Goal: Transaction & Acquisition: Purchase product/service

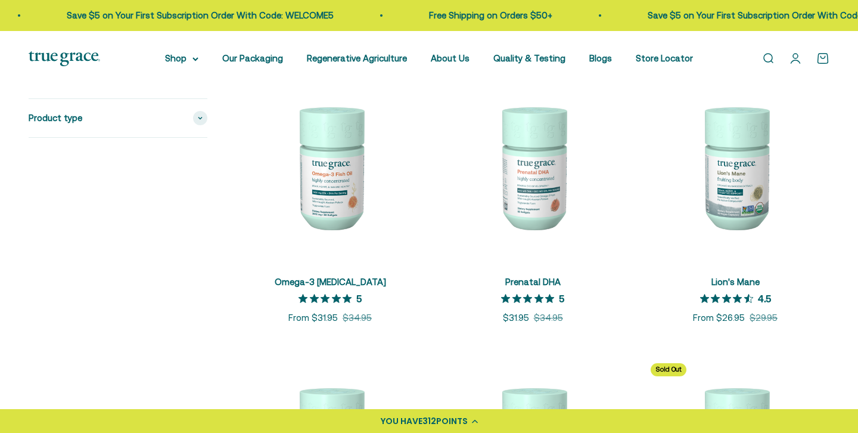
scroll to position [1123, 0]
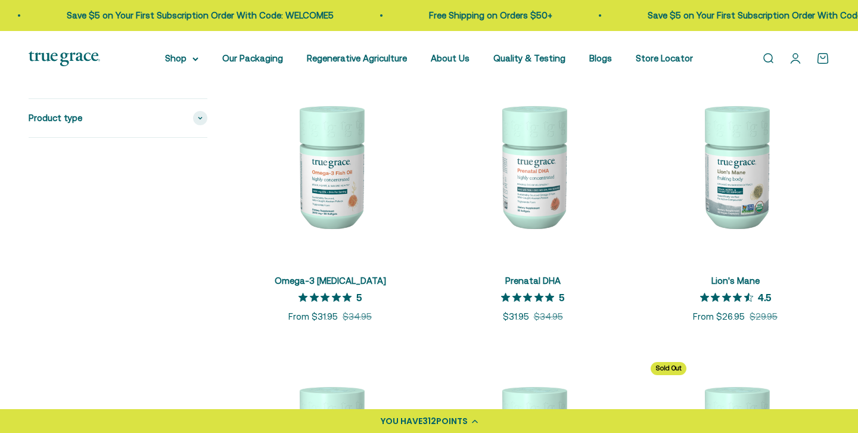
click at [330, 212] on img at bounding box center [330, 166] width 188 height 188
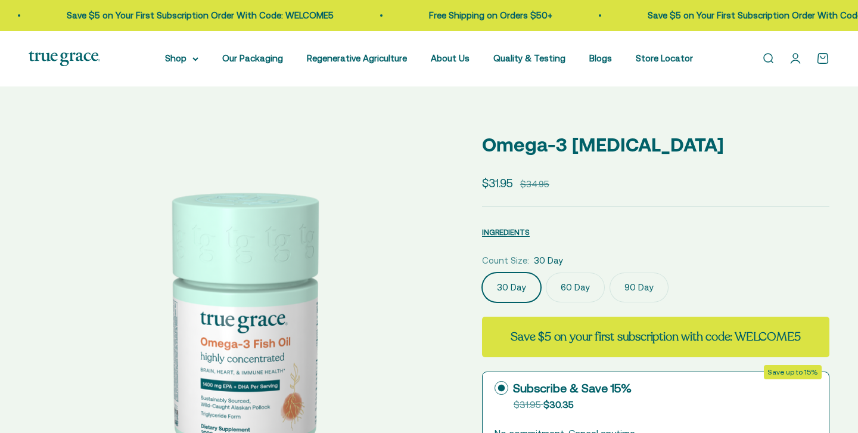
select select "3"
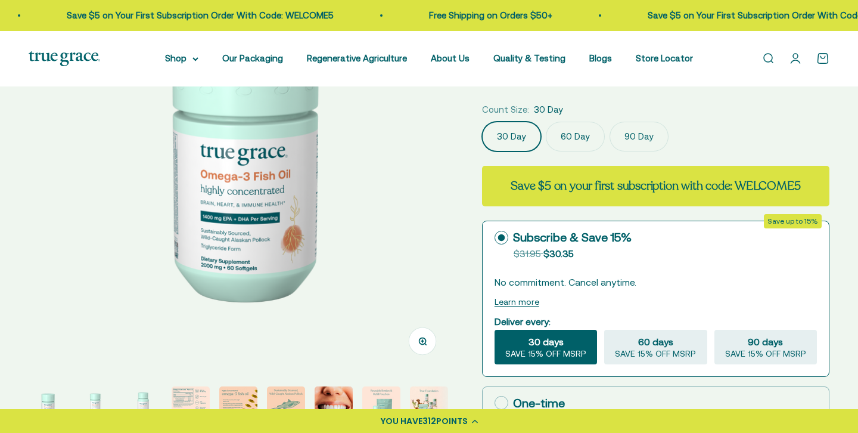
scroll to position [169, 0]
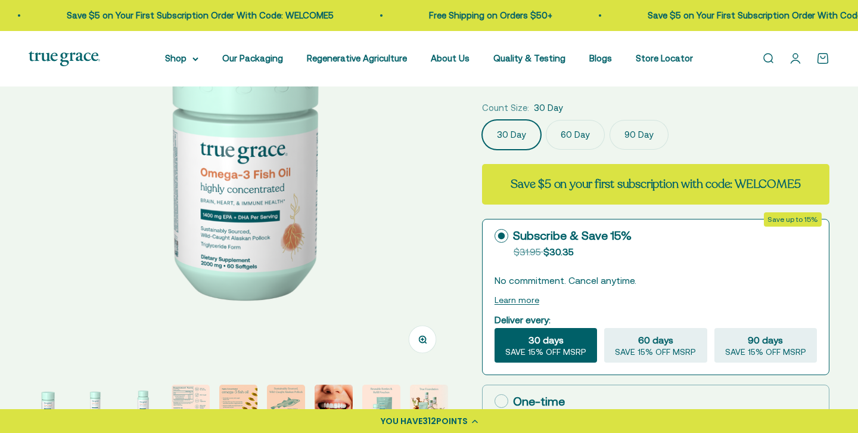
click at [628, 135] on label "90 Day" at bounding box center [639, 135] width 59 height 30
click at [482, 120] on input "90 Day" at bounding box center [482, 119] width 1 height 1
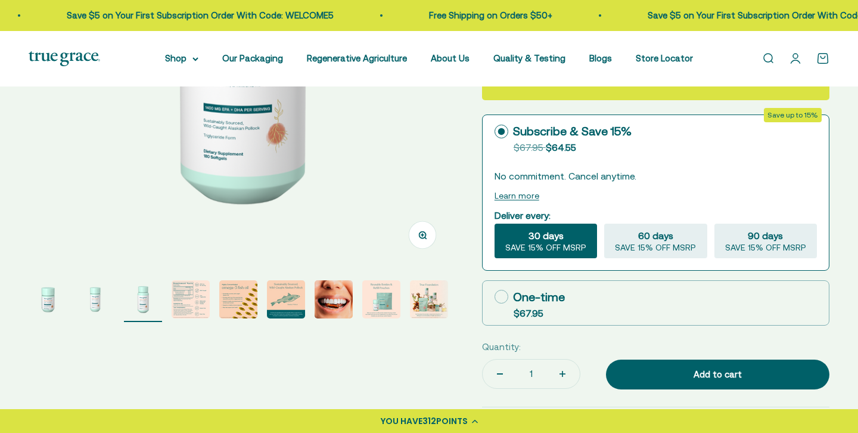
scroll to position [283, 0]
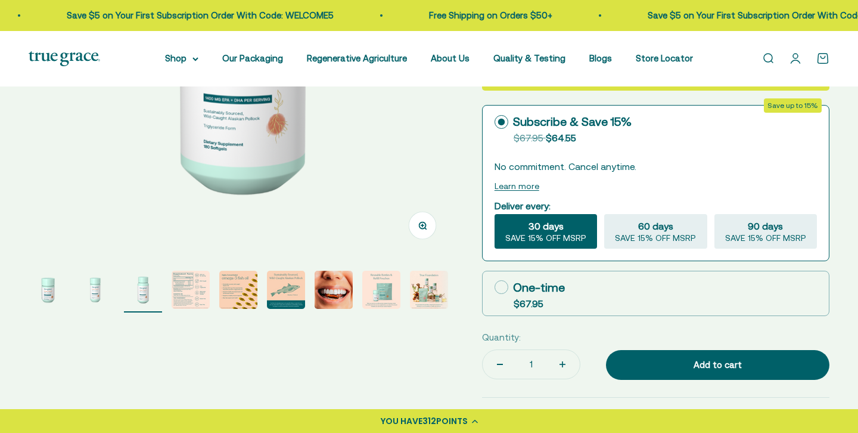
click at [503, 288] on icon at bounding box center [502, 287] width 14 height 14
click at [495, 287] on input "One-time $67.95" at bounding box center [494, 287] width 1 height 1
radio input "true"
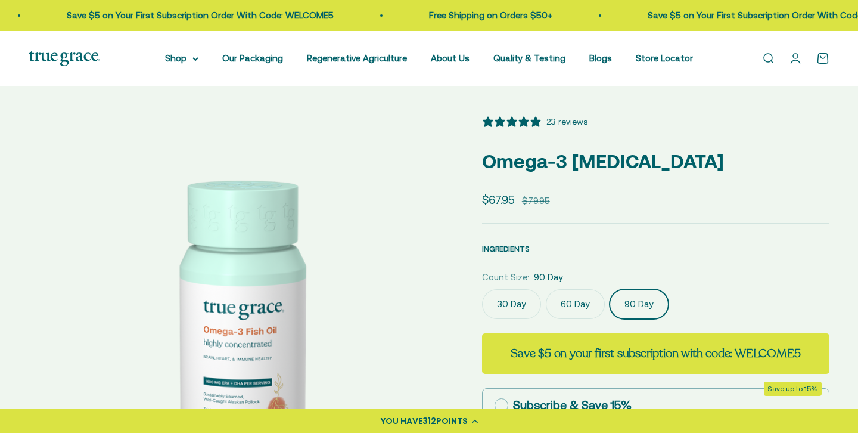
scroll to position [0, 0]
click at [184, 59] on summary "Shop" at bounding box center [181, 58] width 33 height 14
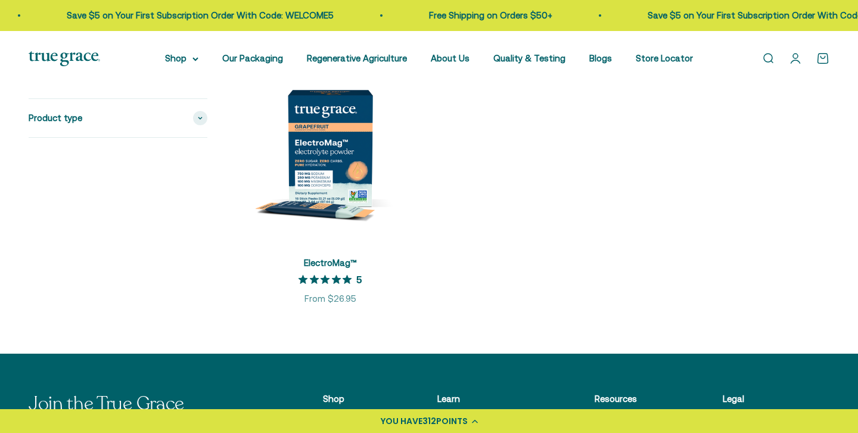
scroll to position [2273, 0]
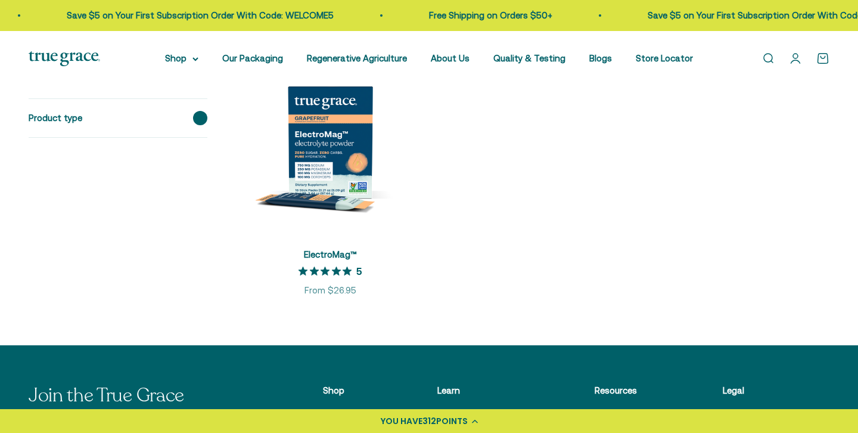
click at [203, 122] on span at bounding box center [200, 118] width 14 height 14
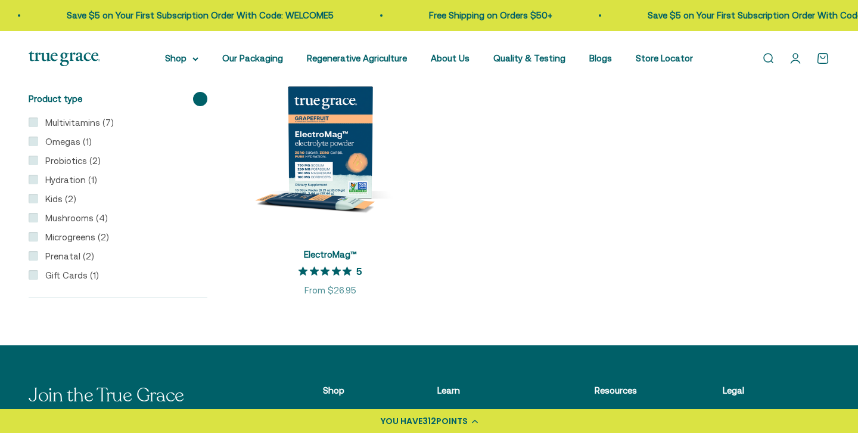
scroll to position [2274, 0]
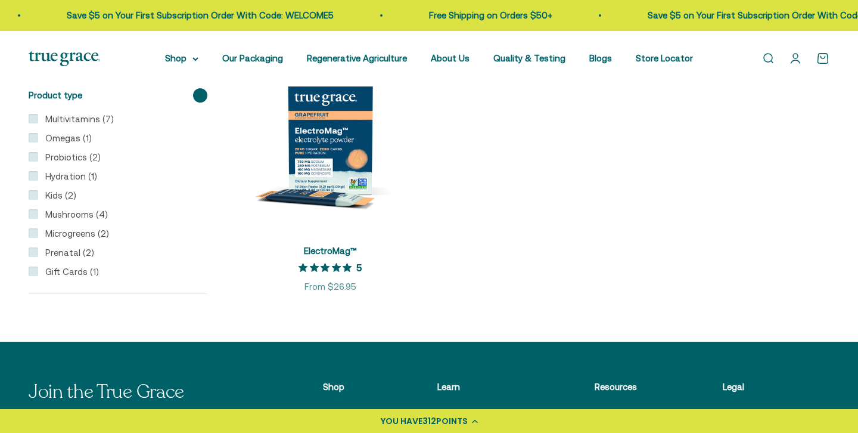
click at [82, 176] on label "Hydration (1)" at bounding box center [67, 176] width 59 height 14
click at [38, 176] on input "Hydration (1)" at bounding box center [34, 176] width 10 height 10
checkbox input "true"
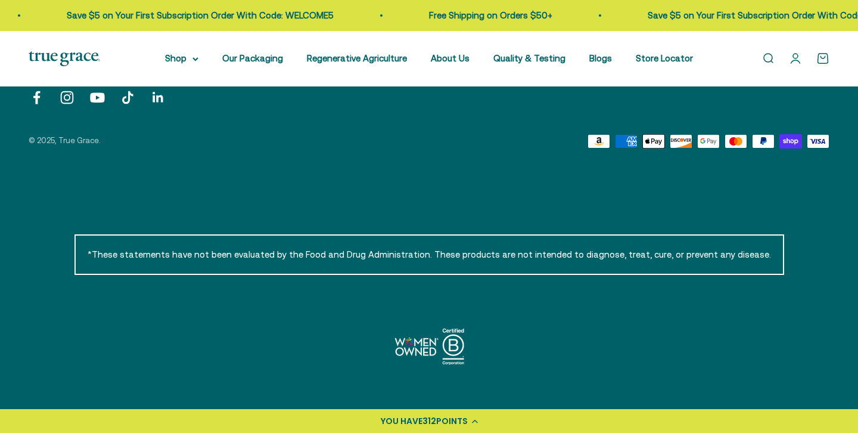
scroll to position [253, 0]
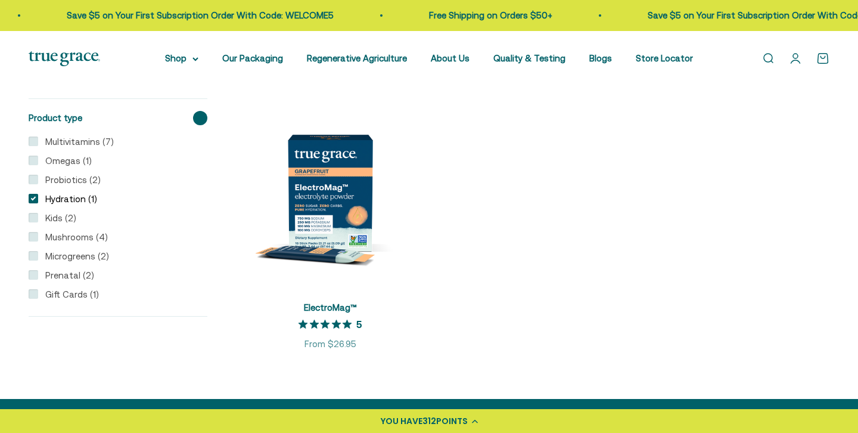
click at [350, 207] on img at bounding box center [330, 192] width 188 height 188
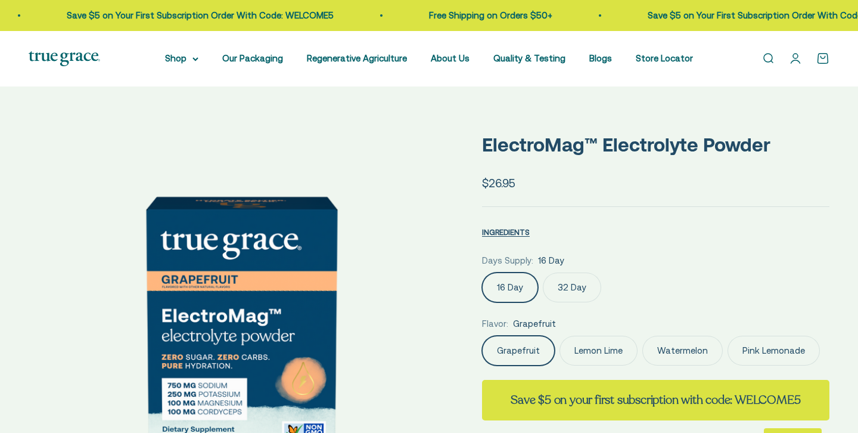
click at [685, 353] on label "Watermelon" at bounding box center [682, 351] width 80 height 30
click at [482, 336] on input "Watermelon" at bounding box center [482, 335] width 1 height 1
select select "3"
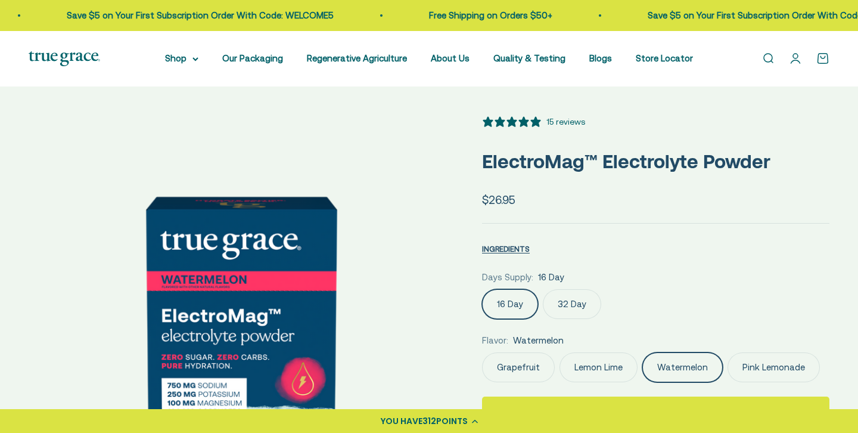
click at [569, 310] on label "32 Day" at bounding box center [572, 304] width 58 height 30
click at [482, 289] on input "32 Day" at bounding box center [482, 288] width 1 height 1
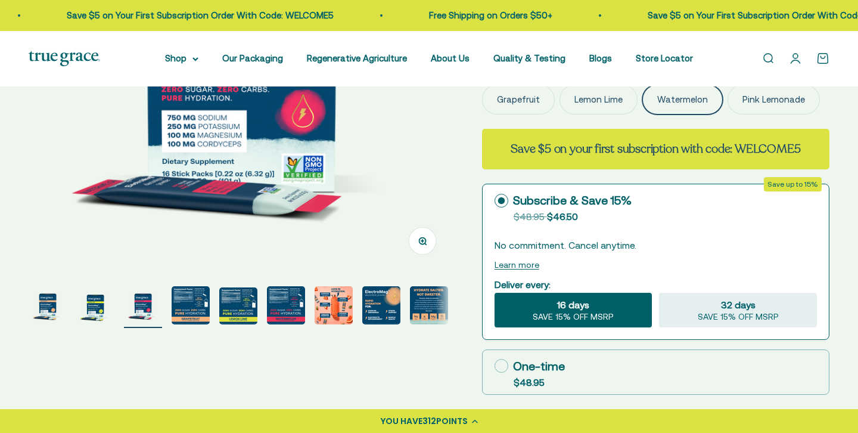
scroll to position [268, 0]
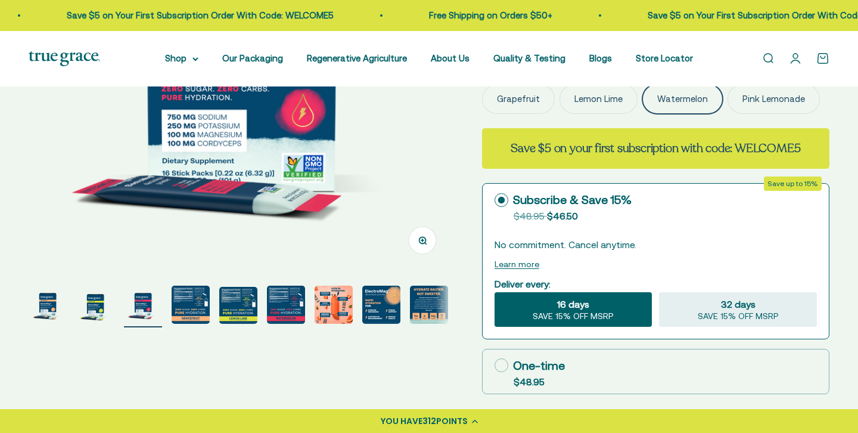
click at [503, 365] on icon at bounding box center [502, 365] width 14 height 14
click at [495, 365] on input "One-time $48.95" at bounding box center [494, 365] width 1 height 1
radio input "true"
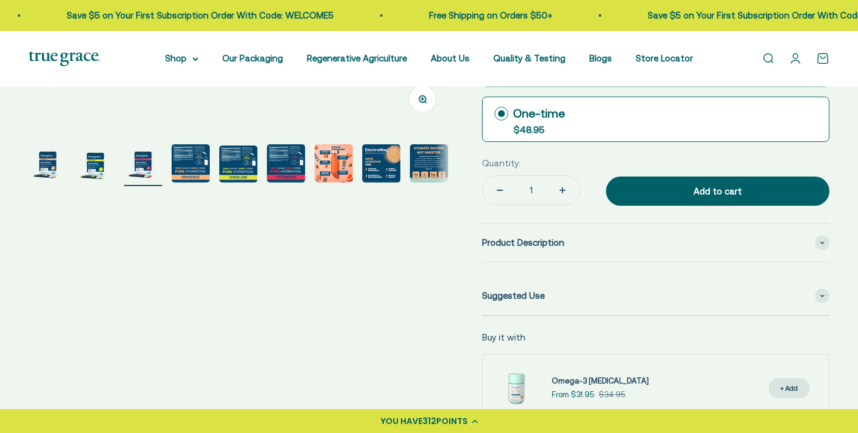
scroll to position [411, 0]
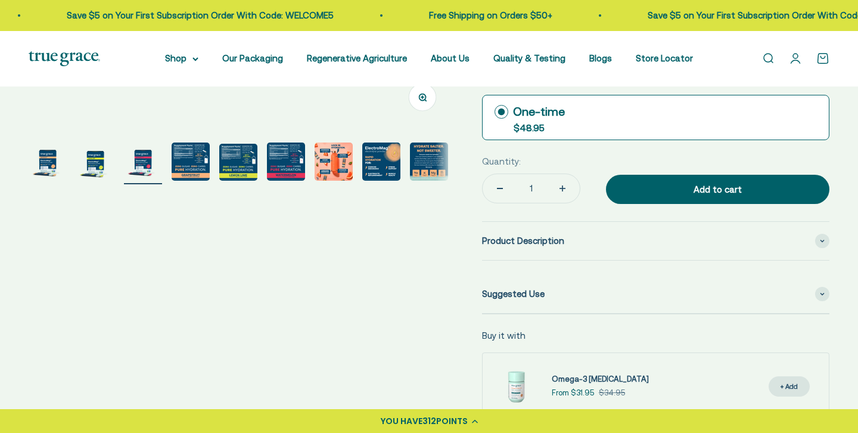
click at [564, 189] on icon "Increase quantity" at bounding box center [563, 188] width 6 height 6
type input "2"
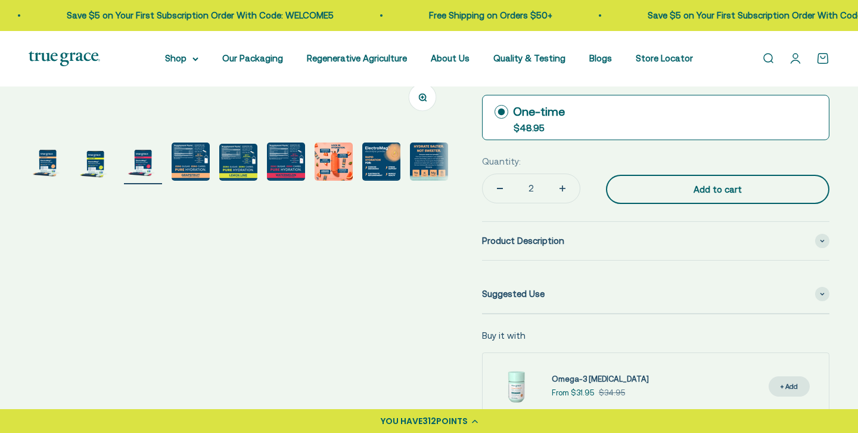
click at [677, 188] on div "Add to cart" at bounding box center [718, 189] width 176 height 14
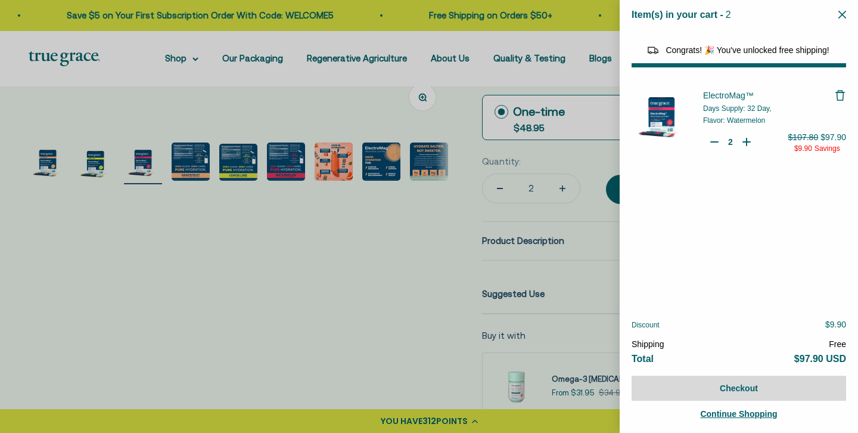
select select "40055698129088"
select select "46081071743190"
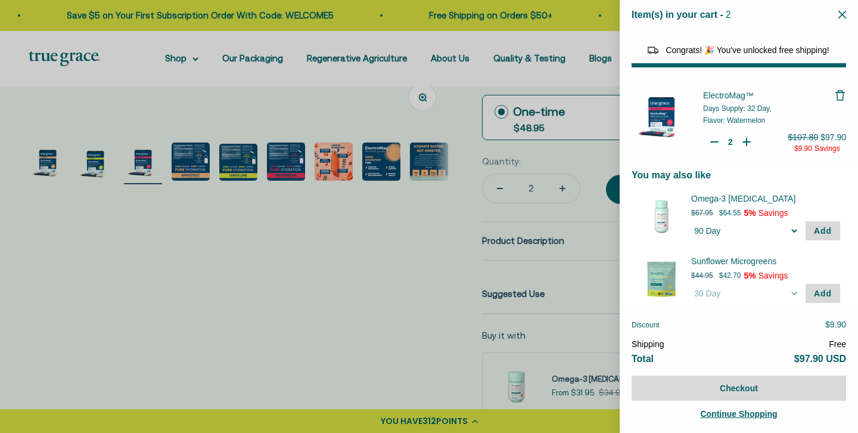
click at [741, 336] on div "Discount $9.90" at bounding box center [739, 327] width 215 height 18
click at [826, 232] on span "Add" at bounding box center [823, 231] width 18 height 10
select select "46081071743190"
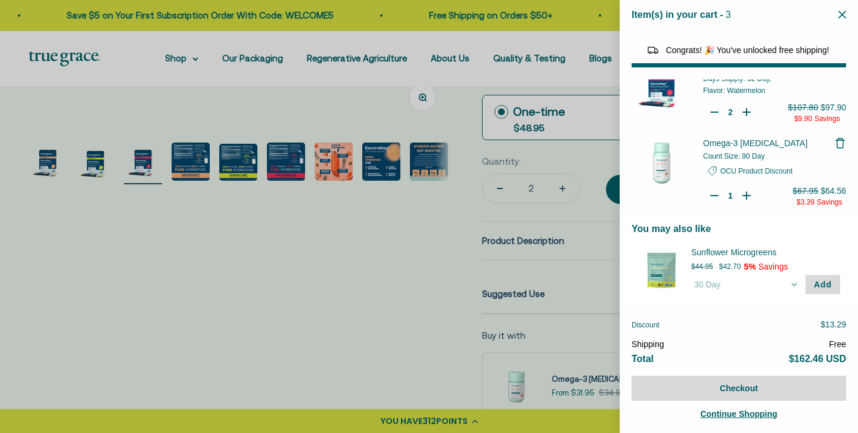
scroll to position [29, 0]
click at [724, 392] on button "Checkout" at bounding box center [739, 387] width 215 height 25
